Goal: Navigation & Orientation: Find specific page/section

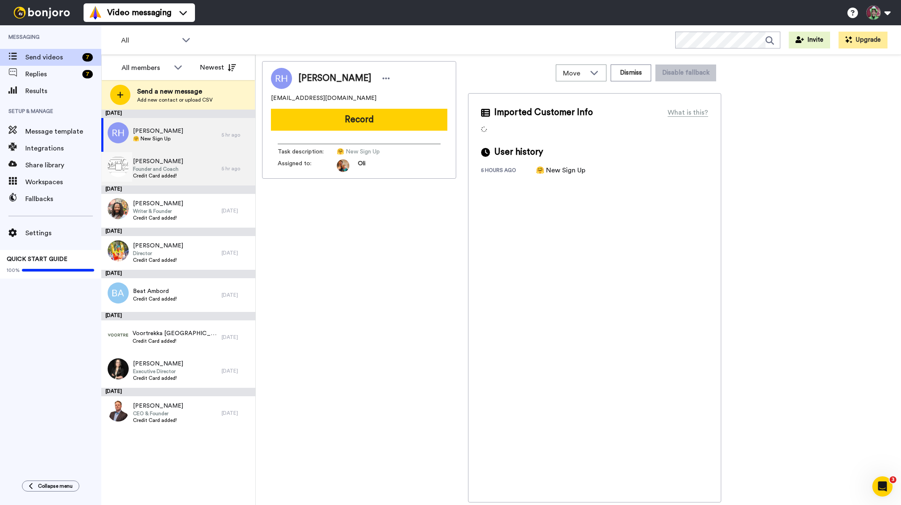
click at [210, 174] on div "[PERSON_NAME] Founder and Coach Credit Card added!" at bounding box center [161, 169] width 120 height 34
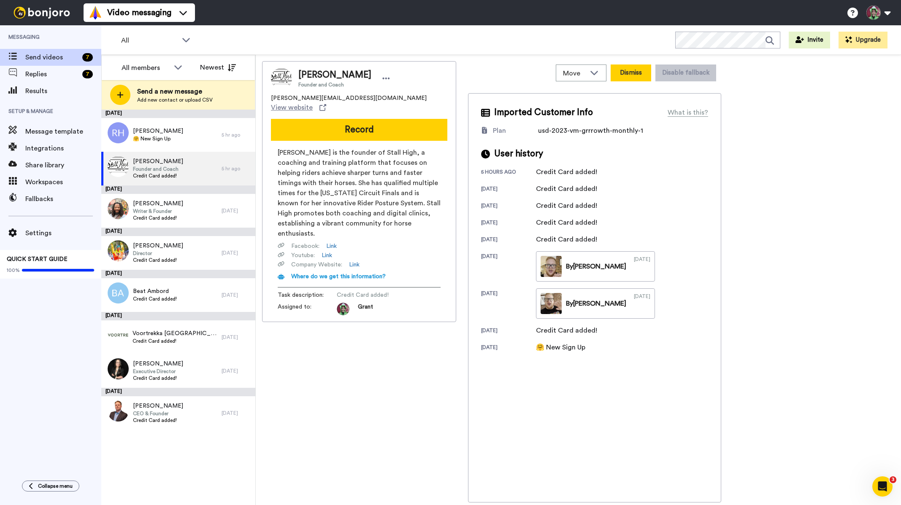
click at [632, 76] on button "Dismiss" at bounding box center [630, 73] width 40 height 17
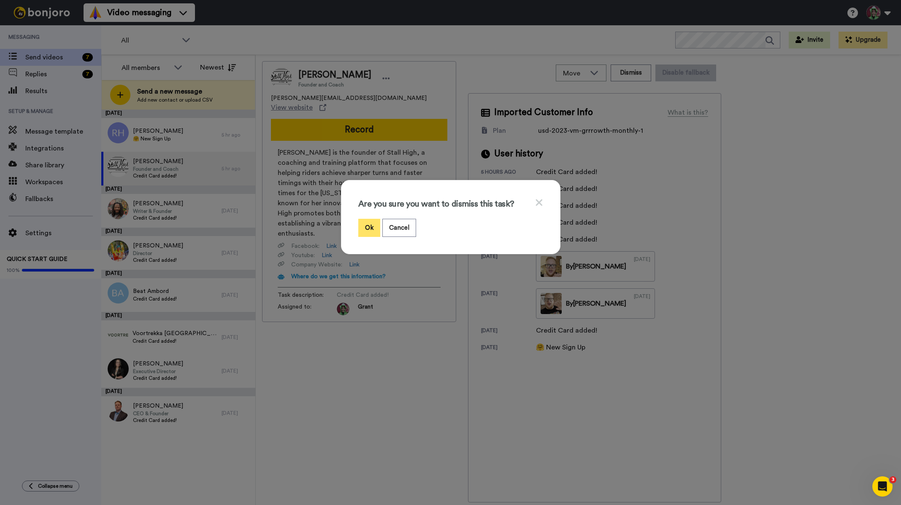
click at [370, 231] on button "Ok" at bounding box center [369, 228] width 22 height 18
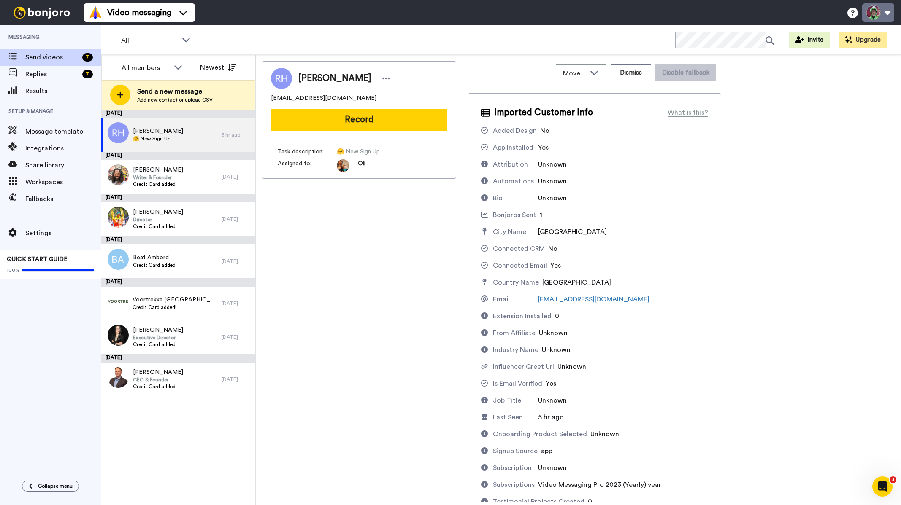
click at [885, 12] on button at bounding box center [878, 12] width 32 height 19
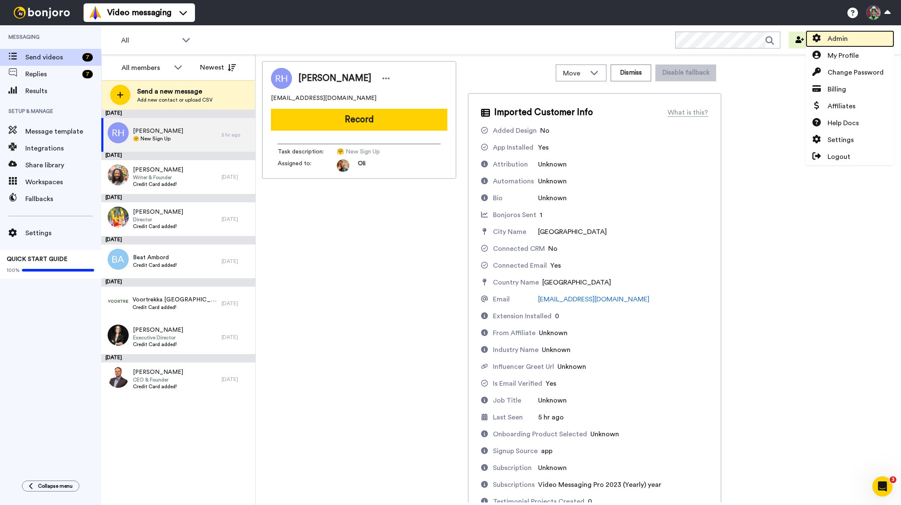
click at [856, 36] on link "Admin" at bounding box center [849, 38] width 89 height 17
